Goal: Use online tool/utility

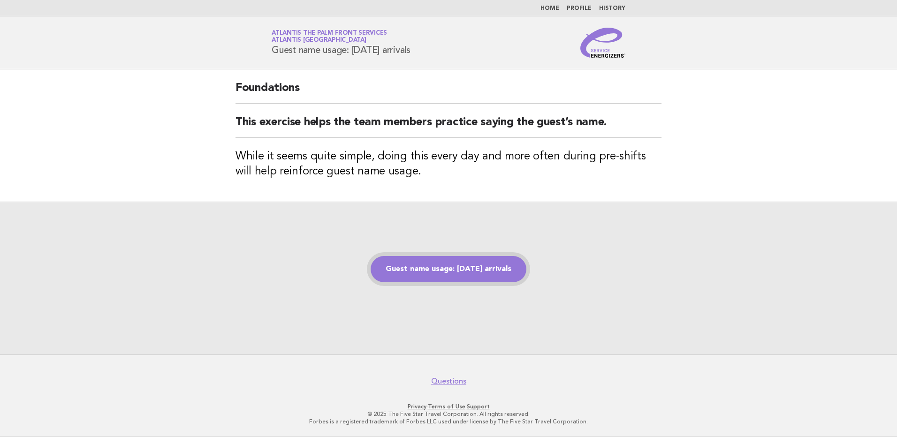
click at [436, 264] on link "Guest name usage: [DATE] arrivals" at bounding box center [449, 269] width 156 height 26
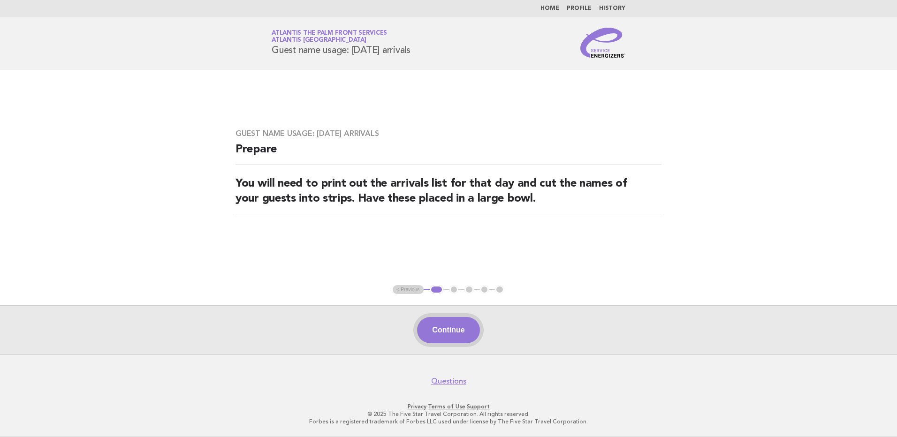
click at [454, 328] on button "Continue" at bounding box center [448, 330] width 62 height 26
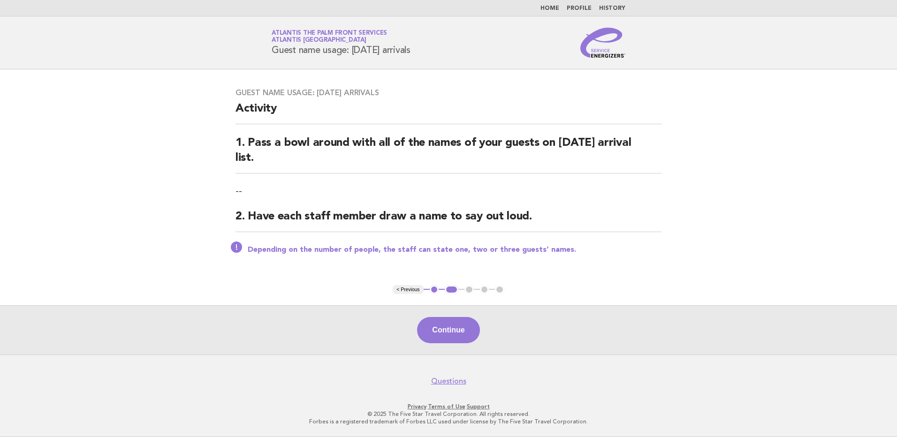
click at [454, 336] on button "Continue" at bounding box center [448, 330] width 62 height 26
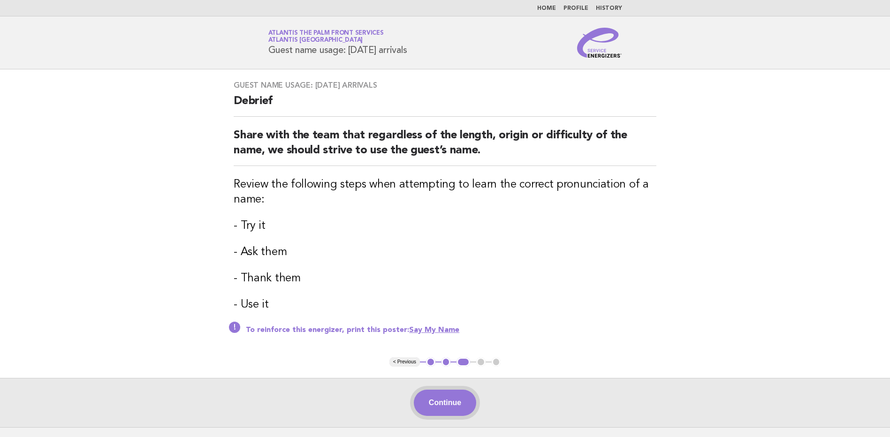
click at [445, 407] on button "Continue" at bounding box center [445, 403] width 62 height 26
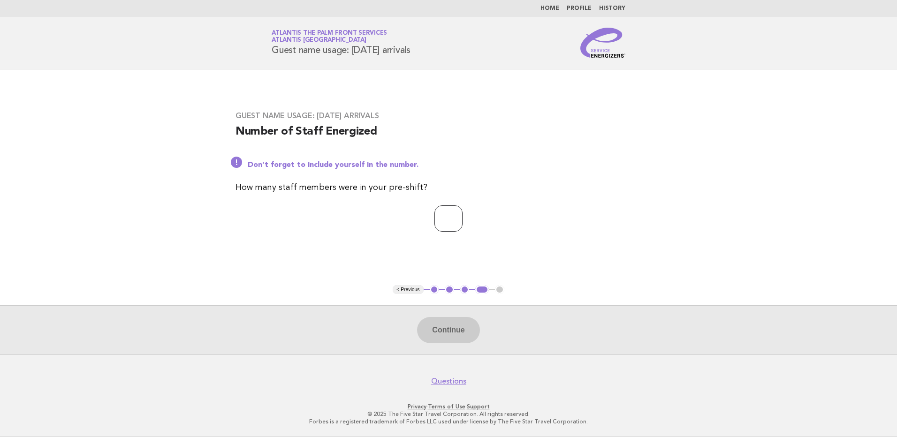
click at [441, 217] on input "number" at bounding box center [448, 218] width 28 height 26
type input "**"
click at [440, 338] on button "Continue" at bounding box center [448, 330] width 62 height 26
